Goal: Task Accomplishment & Management: Complete application form

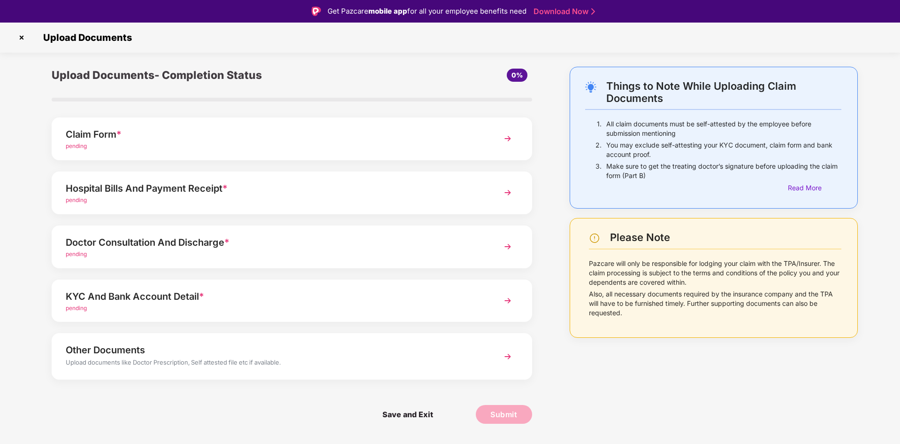
click at [510, 155] on div "Claim Form * pending" at bounding box center [292, 138] width 481 height 43
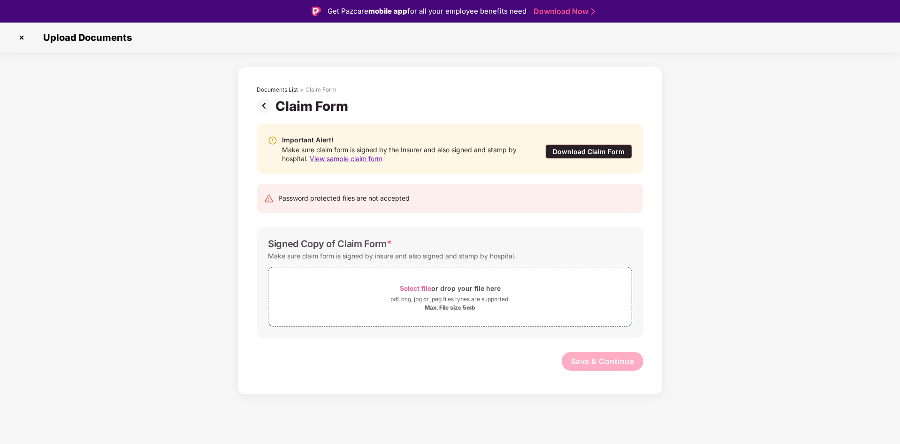
click at [591, 153] on div "Download Claim Form" at bounding box center [589, 151] width 87 height 15
click at [365, 158] on span "View sample claim form" at bounding box center [346, 158] width 73 height 8
click at [267, 106] on img at bounding box center [266, 105] width 19 height 15
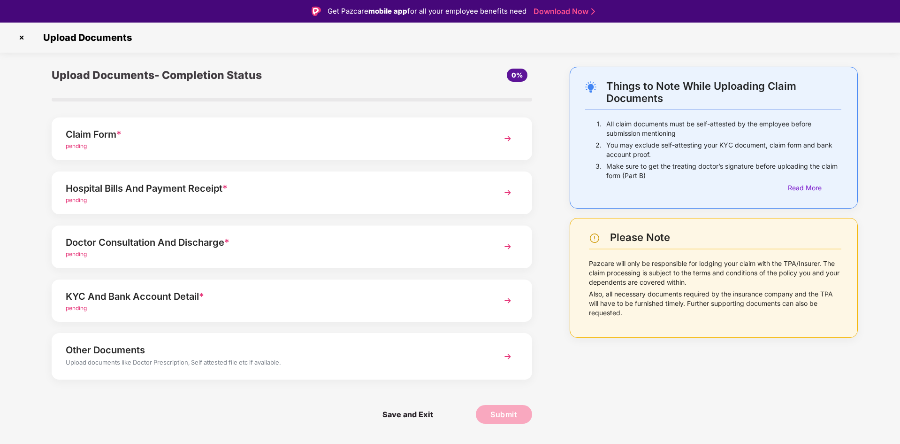
click at [513, 193] on img at bounding box center [508, 192] width 17 height 17
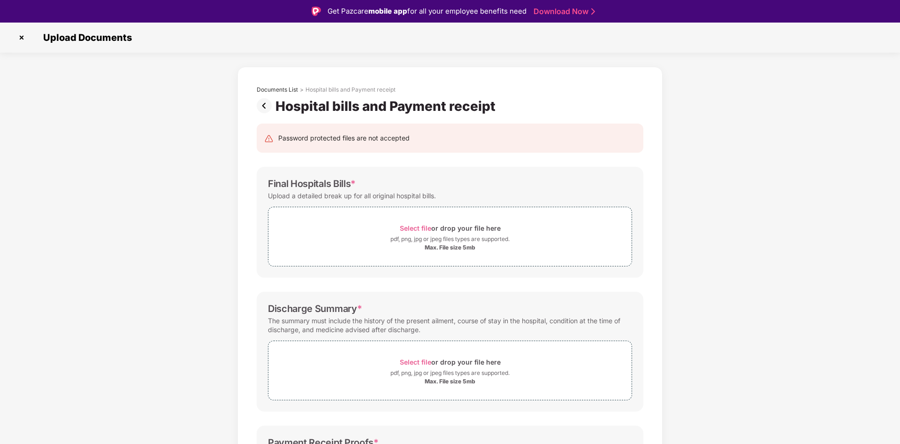
click at [24, 40] on img at bounding box center [21, 37] width 15 height 15
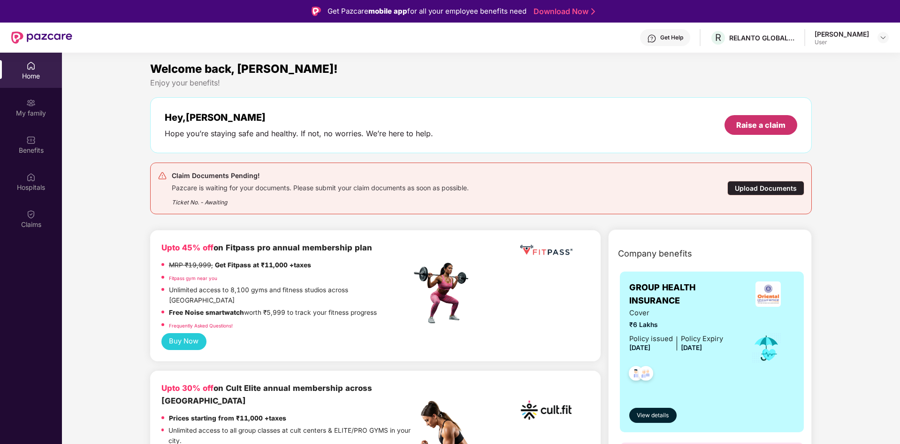
click at [773, 124] on div "Raise a claim" at bounding box center [761, 125] width 49 height 10
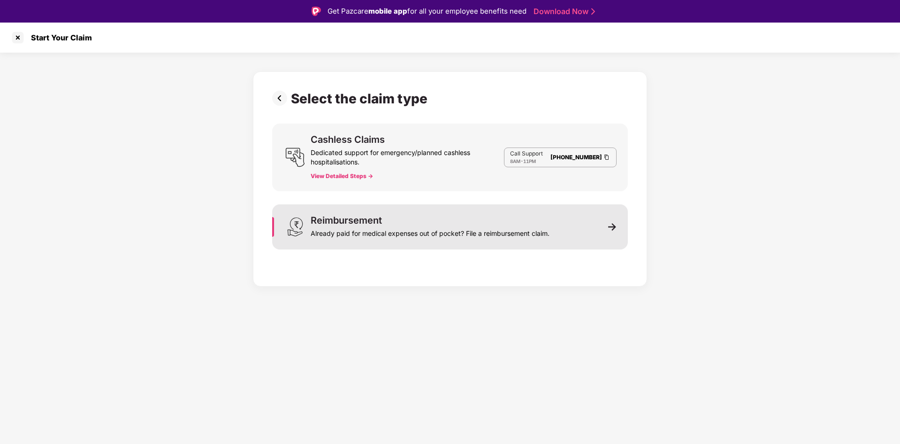
click at [592, 222] on div "Reimbursement Already paid for medical expenses out of pocket? File a reimburse…" at bounding box center [450, 226] width 356 height 45
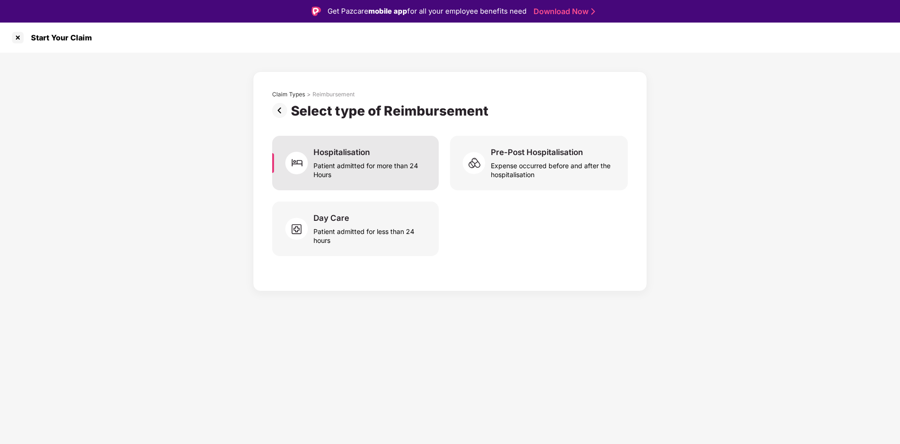
click at [360, 172] on div "Patient admitted for more than 24 Hours" at bounding box center [371, 168] width 114 height 22
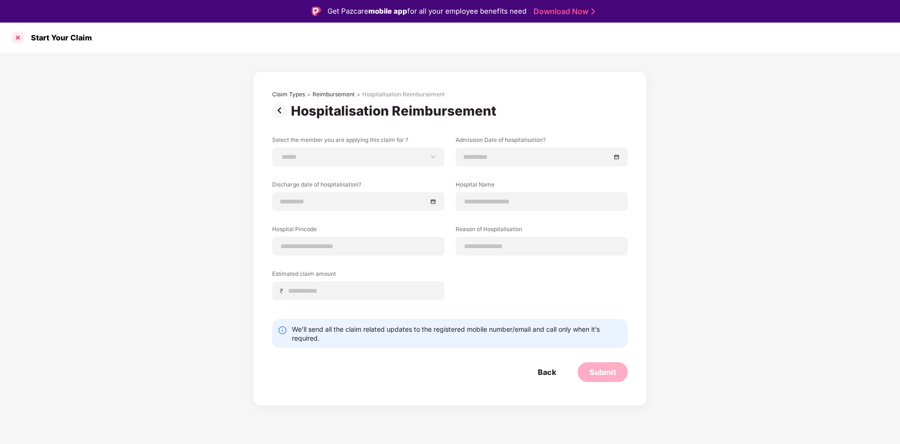
click at [22, 36] on div at bounding box center [17, 37] width 15 height 15
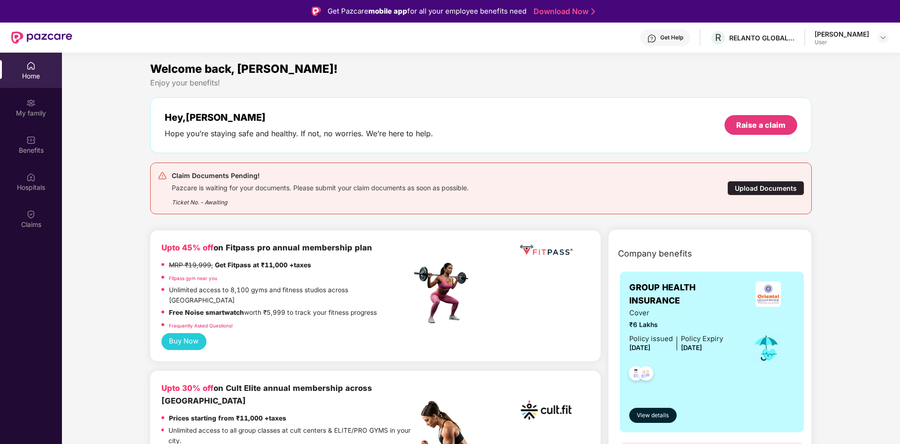
click at [744, 184] on div "Upload Documents" at bounding box center [766, 188] width 77 height 15
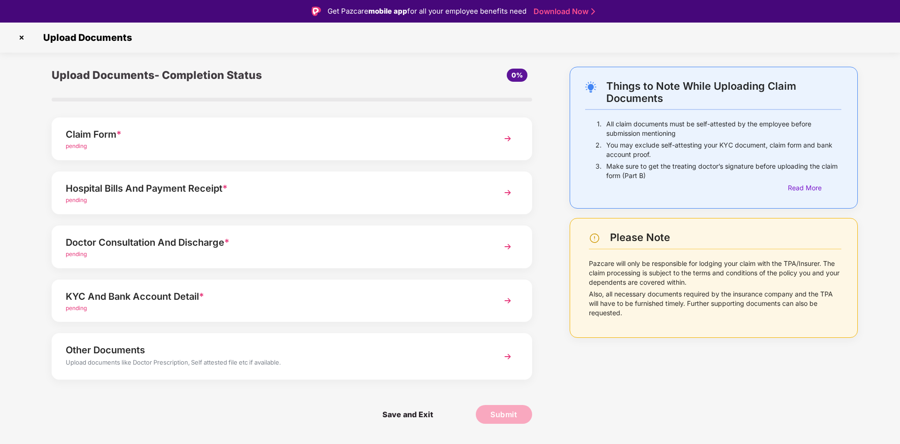
click at [511, 248] on img at bounding box center [508, 246] width 17 height 17
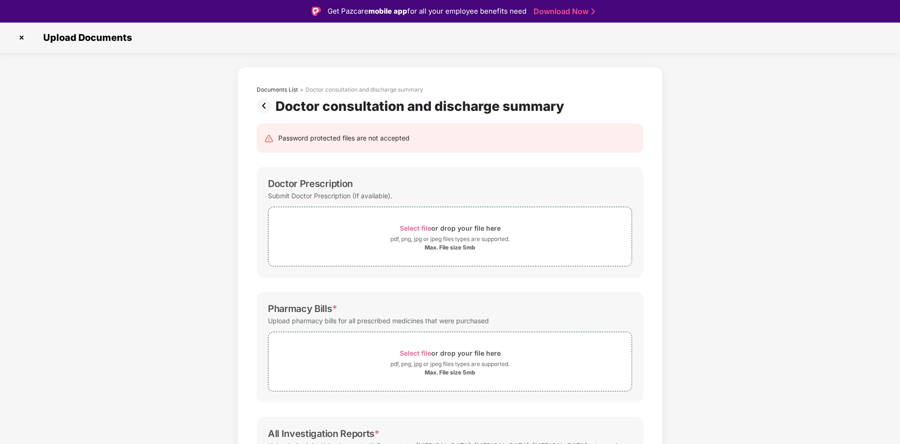
click at [264, 103] on img at bounding box center [266, 105] width 19 height 15
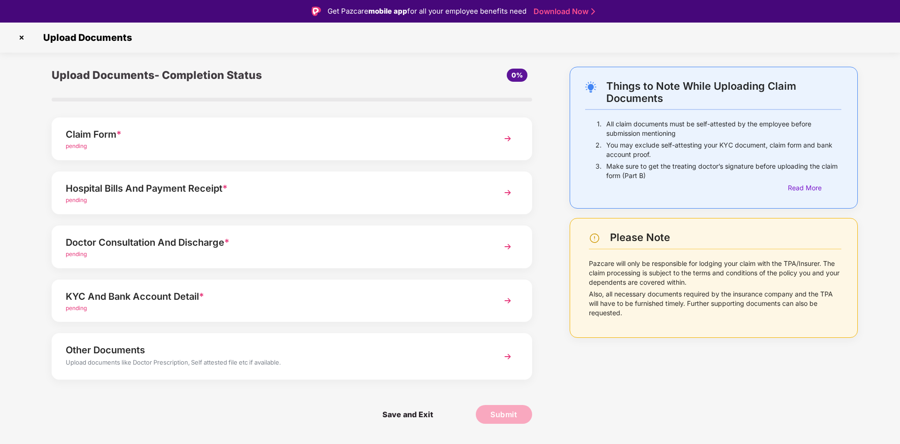
click at [512, 301] on img at bounding box center [508, 300] width 17 height 17
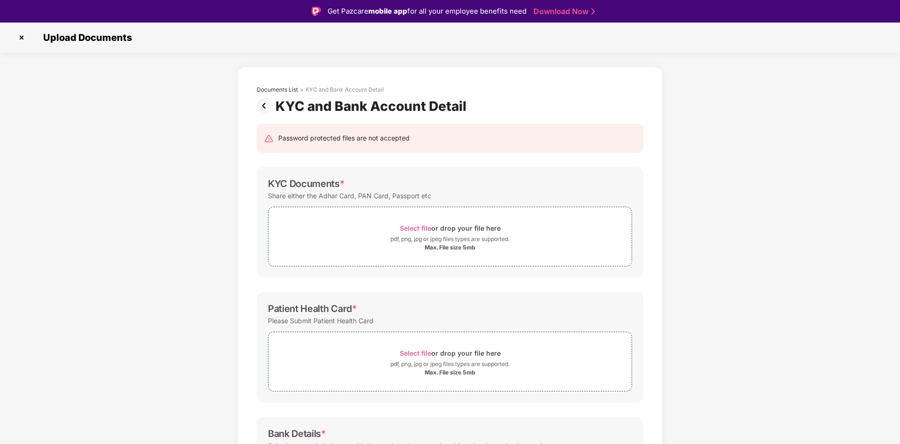
click at [262, 106] on img at bounding box center [266, 105] width 19 height 15
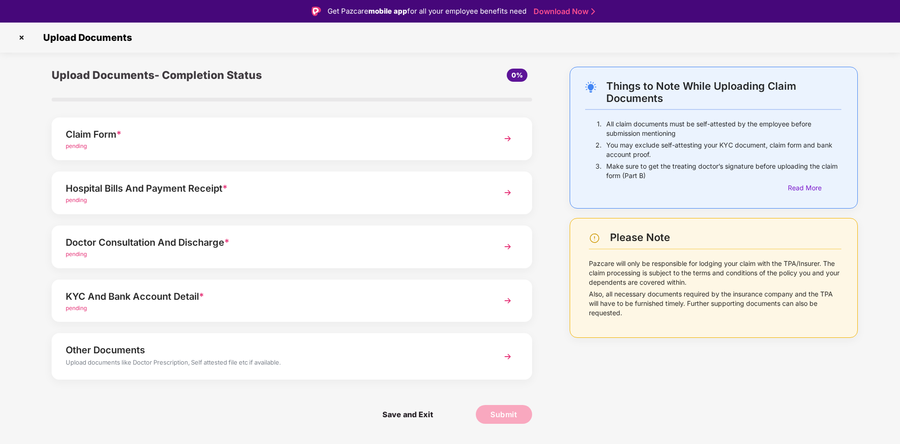
click at [504, 355] on img at bounding box center [508, 356] width 17 height 17
